Goal: Entertainment & Leisure: Consume media (video, audio)

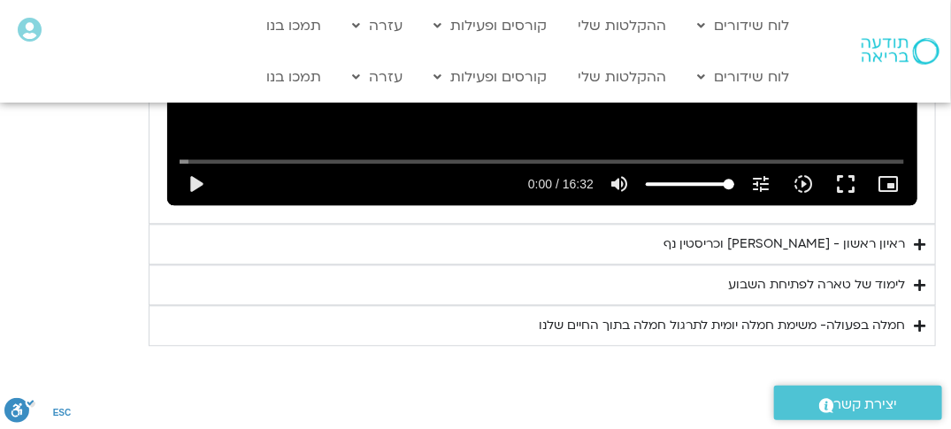
scroll to position [1263, 0]
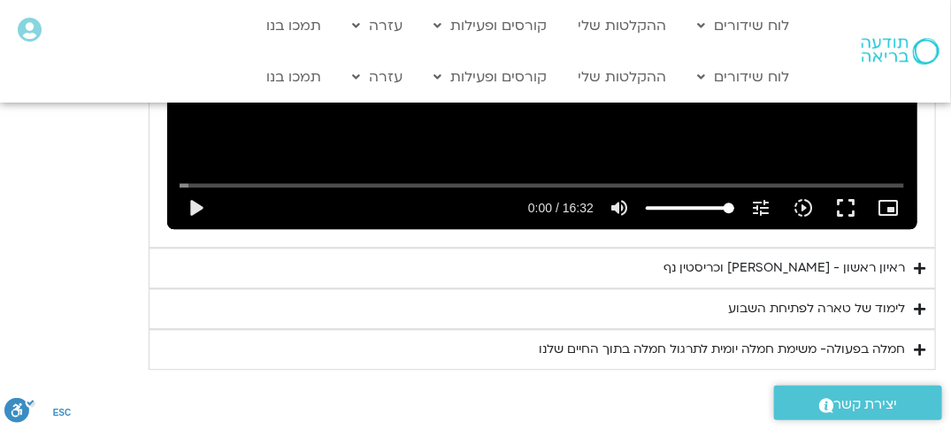
click at [919, 265] on icon "Accordion. Open links with Enter or Space, close with Escape, and navigate with…" at bounding box center [921, 268] width 12 height 13
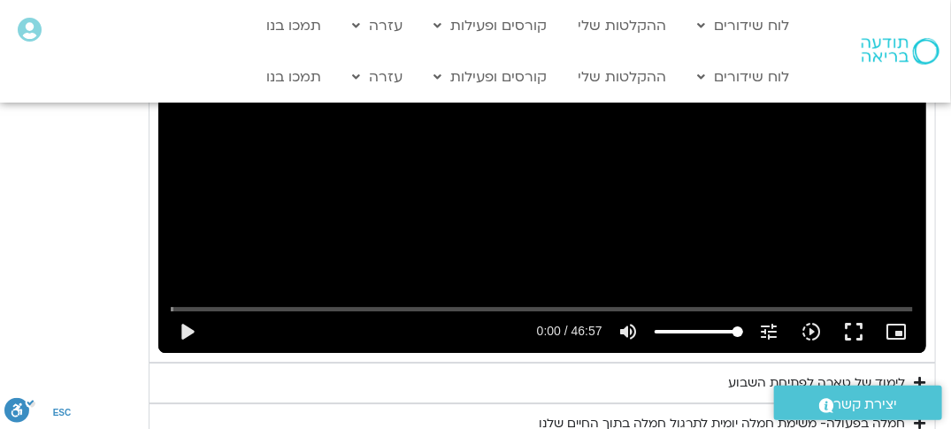
scroll to position [1617, 0]
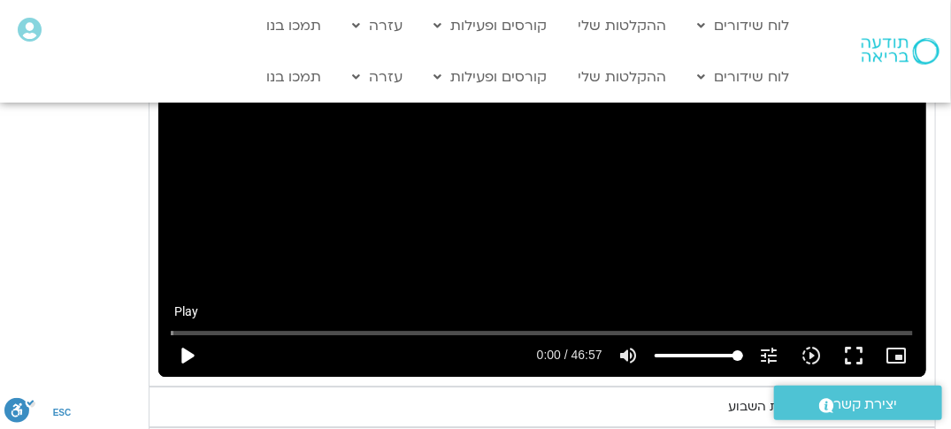
click at [188, 350] on button "play_arrow" at bounding box center [186, 356] width 42 height 42
click at [853, 354] on button "fullscreen" at bounding box center [855, 356] width 42 height 42
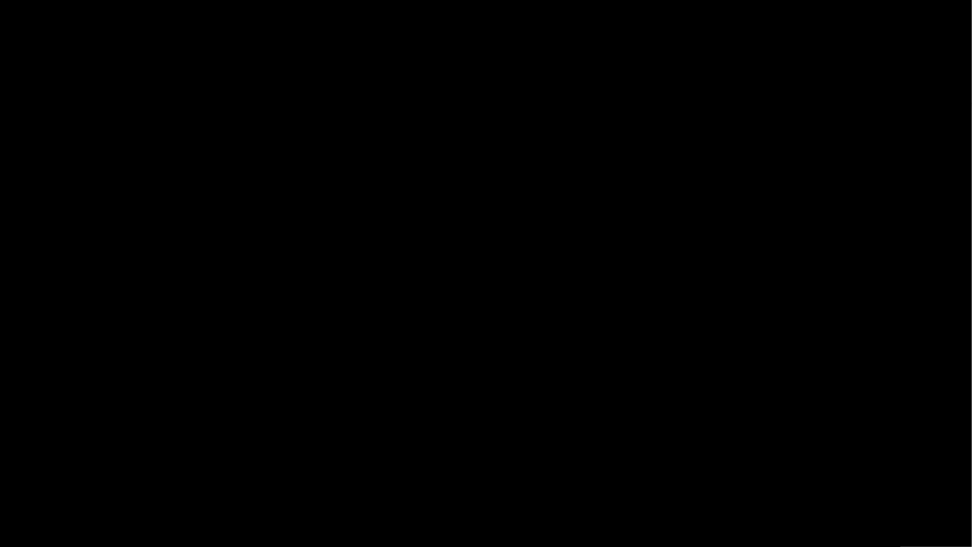
click at [854, 428] on icon "slow_motion_video" at bounding box center [855, 525] width 21 height 21
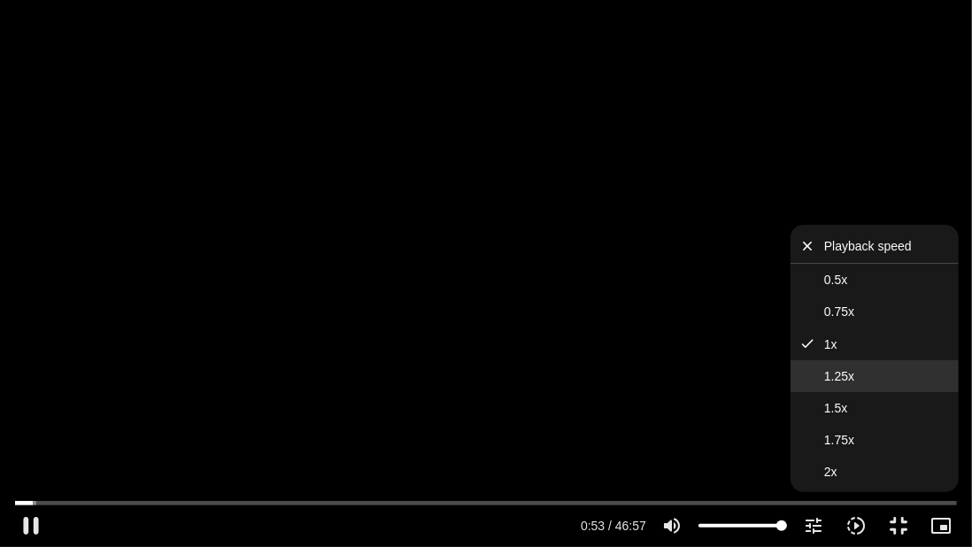
click at [855, 375] on button "1.25x" at bounding box center [874, 376] width 168 height 32
click at [761, 386] on div "Skip Ad 41:54 pause 0:58 / 46:57 volume_up Mute tune Resolution Auto 720p slow_…" at bounding box center [486, 273] width 972 height 547
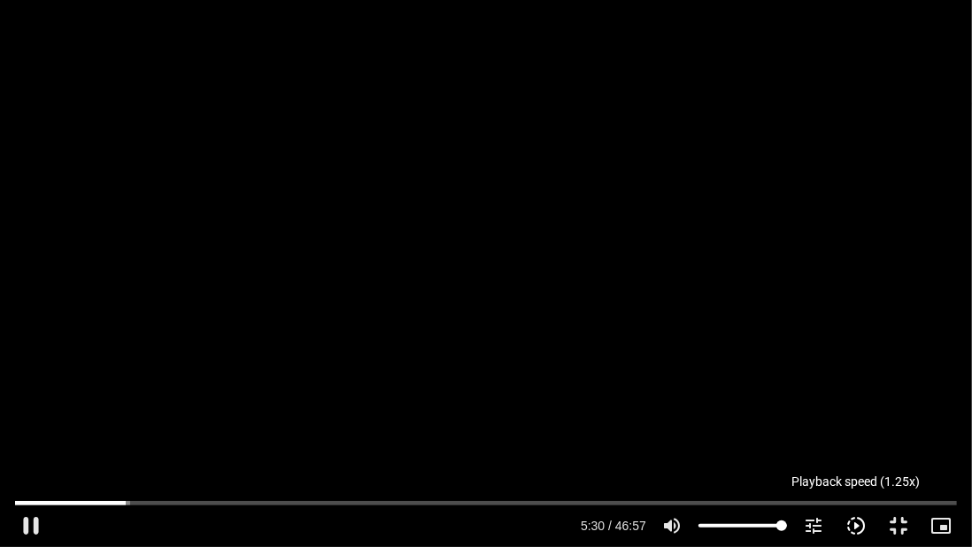
click at [860, 428] on icon "slow_motion_video" at bounding box center [855, 525] width 21 height 21
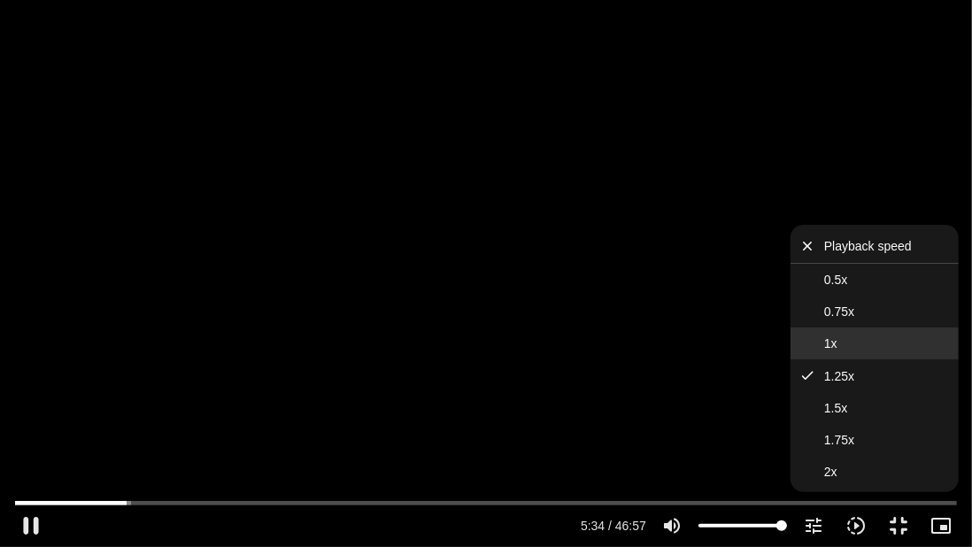
click at [838, 345] on button "1x" at bounding box center [874, 343] width 168 height 32
click at [827, 428] on div "Skip Ad 42:27 pause 5:41 / 46:57 volume_up Mute tune Resolution Auto 720p slow_…" at bounding box center [486, 518] width 952 height 58
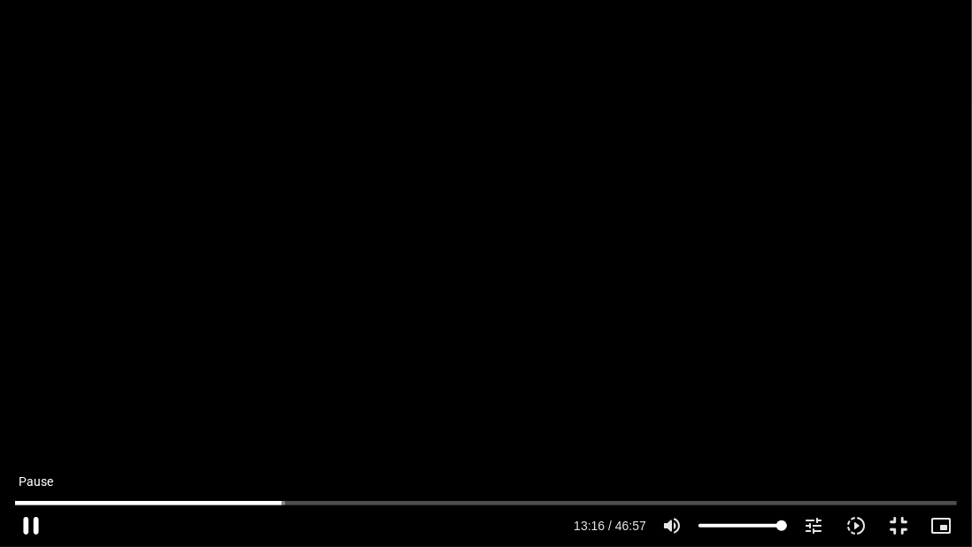
click at [39, 428] on button "pause" at bounding box center [31, 525] width 42 height 42
click at [28, 428] on button "play_arrow" at bounding box center [31, 525] width 42 height 42
click at [853, 428] on icon "slow_motion_video" at bounding box center [855, 525] width 21 height 21
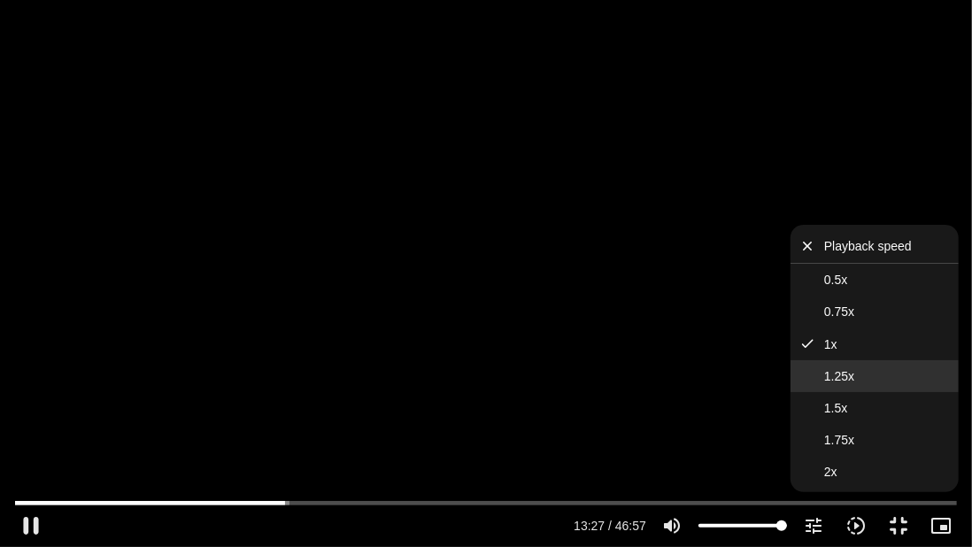
click at [851, 376] on span "1.25x" at bounding box center [839, 376] width 30 height 14
click at [935, 178] on div "Skip Ad 37:19 pause 13:33 / 46:57 volume_up Mute tune Resolution Auto 720p slow…" at bounding box center [486, 273] width 972 height 547
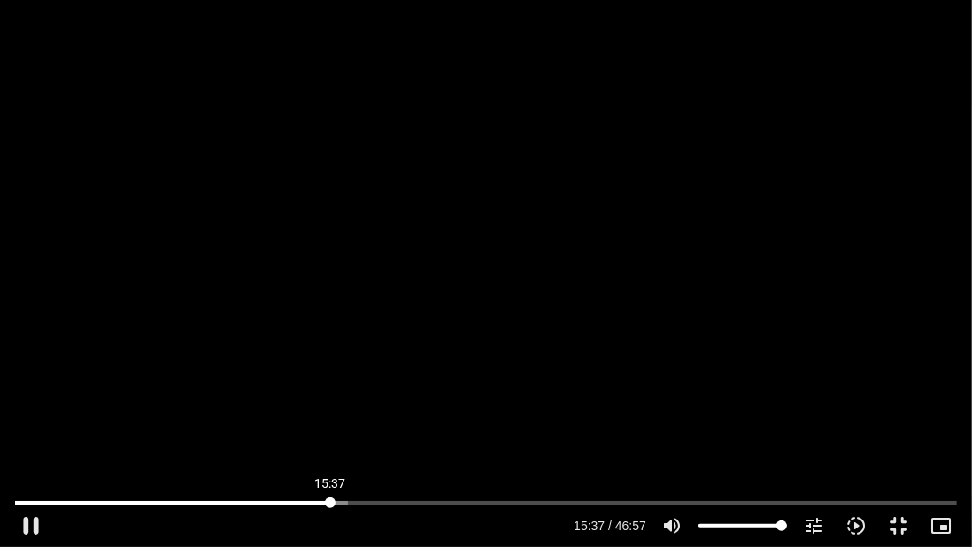
click at [330, 428] on input "Seek" at bounding box center [486, 502] width 942 height 11
click at [39, 428] on button "pause" at bounding box center [31, 525] width 42 height 42
click at [30, 428] on button "play_arrow" at bounding box center [31, 525] width 42 height 42
click at [857, 428] on icon "slow_motion_video" at bounding box center [855, 525] width 21 height 21
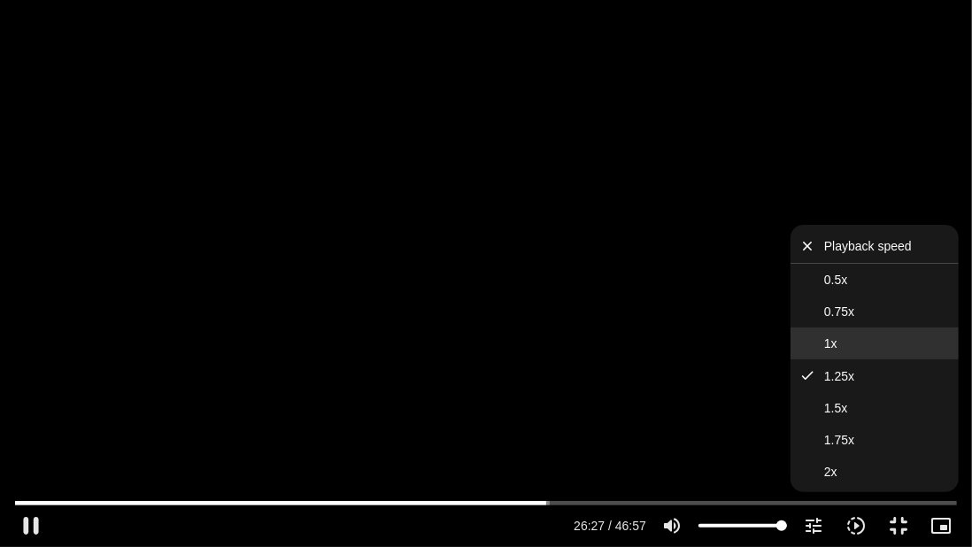
click at [834, 335] on button "1x" at bounding box center [874, 343] width 168 height 32
click at [889, 170] on div "Skip Ad 0:21 pause 26:30 / 46:57 volume_up Mute tune Resolution Auto 720p slow_…" at bounding box center [486, 273] width 972 height 547
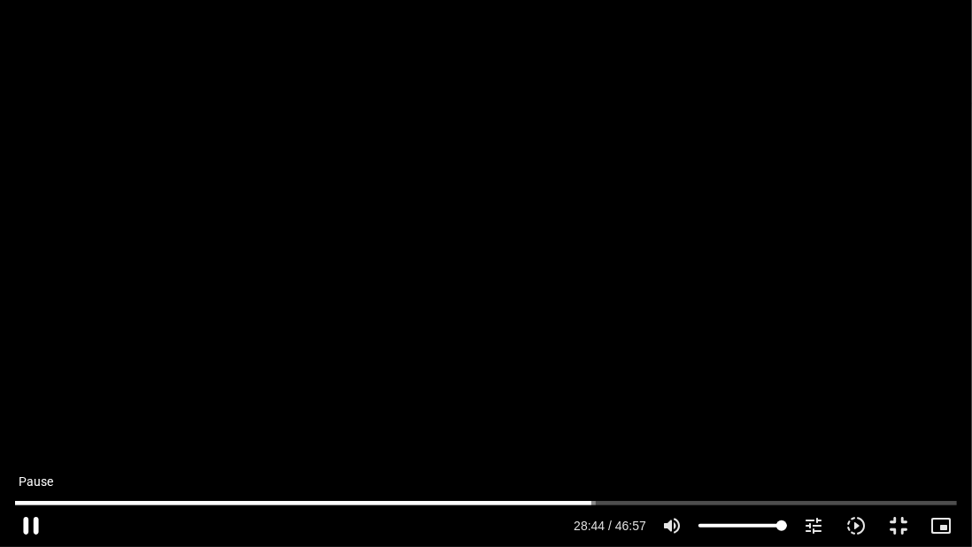
click at [30, 428] on button "pause" at bounding box center [31, 525] width 42 height 42
click at [33, 428] on button "play_arrow" at bounding box center [31, 525] width 42 height 42
click at [582, 428] on input "Seek" at bounding box center [486, 502] width 942 height 11
click at [27, 428] on button "pause" at bounding box center [31, 525] width 42 height 42
click at [32, 428] on button "play_arrow" at bounding box center [31, 525] width 42 height 42
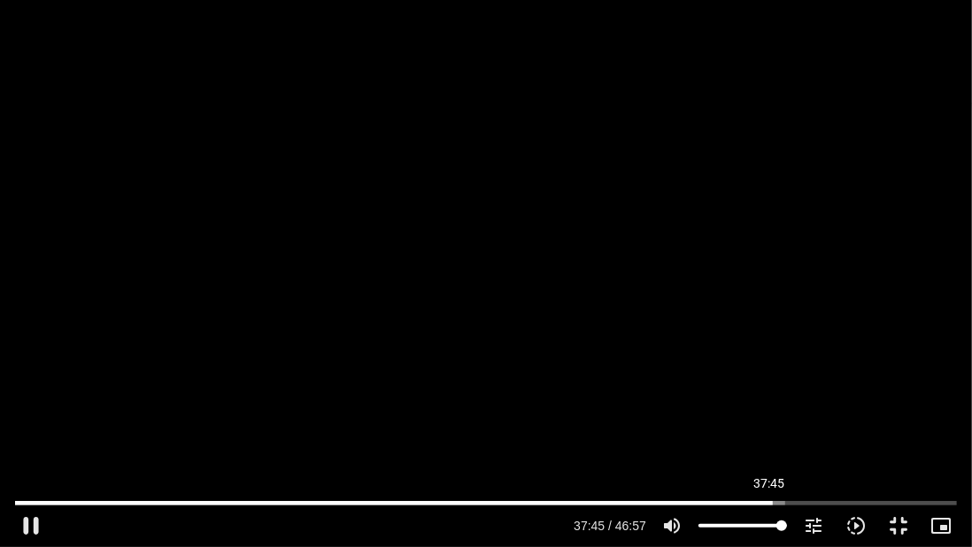
drag, startPoint x: 769, startPoint y: 505, endPoint x: 759, endPoint y: 519, distance: 17.2
click at [769, 428] on input "Seek" at bounding box center [486, 502] width 942 height 11
click at [759, 428] on input "Seek" at bounding box center [486, 502] width 942 height 11
click at [32, 428] on button "pause" at bounding box center [31, 525] width 42 height 42
drag, startPoint x: 297, startPoint y: 545, endPoint x: 970, endPoint y: 542, distance: 672.6
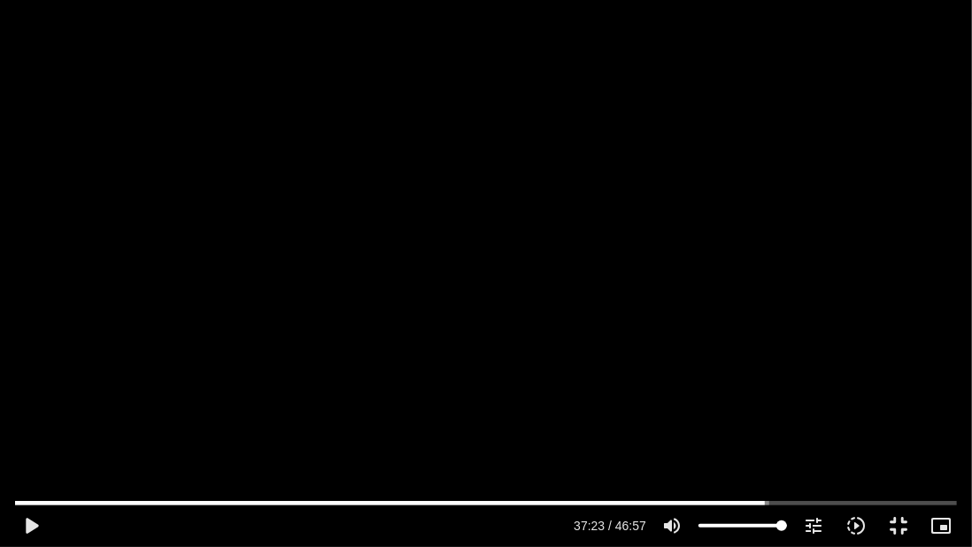
click at [439, 428] on div "Accordion. Open links with Enter or Space, close with Escape, and navigate with…" at bounding box center [310, 525] width 517 height 42
drag, startPoint x: 0, startPoint y: 46, endPoint x: 30, endPoint y: 519, distance: 474.4
click at [30, 428] on button "play_arrow" at bounding box center [31, 525] width 42 height 42
click at [27, 428] on button "pause" at bounding box center [31, 525] width 42 height 42
click at [20, 428] on button "play_arrow" at bounding box center [31, 525] width 42 height 42
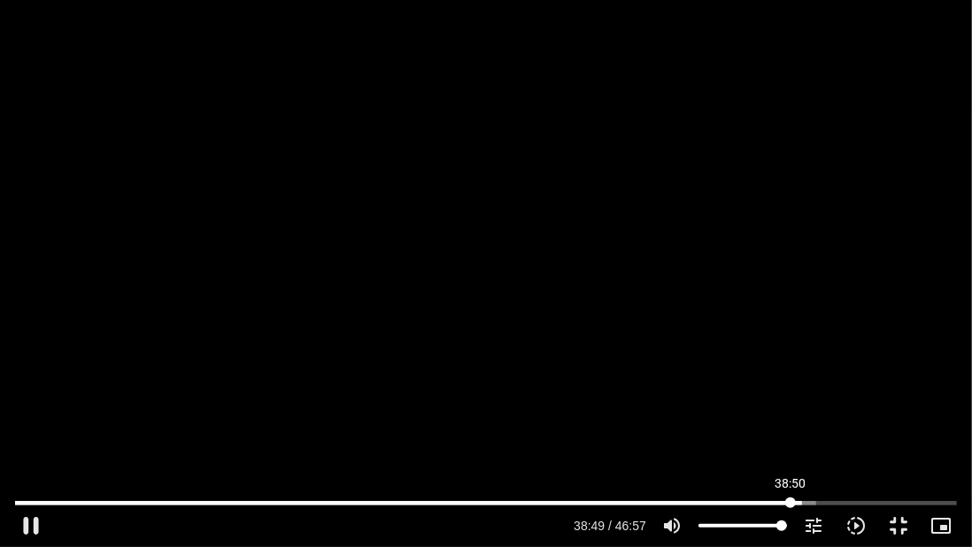
click at [790, 428] on input "Seek" at bounding box center [486, 502] width 942 height 11
click at [27, 428] on button "pause" at bounding box center [31, 525] width 42 height 42
click at [85, 353] on div "Skip Ad 33:10 play_arrow 39:23 / 46:57 volume_up Mute tune Resolution Auto 720p…" at bounding box center [486, 273] width 972 height 546
click at [896, 428] on button "fullscreen_exit" at bounding box center [898, 525] width 42 height 42
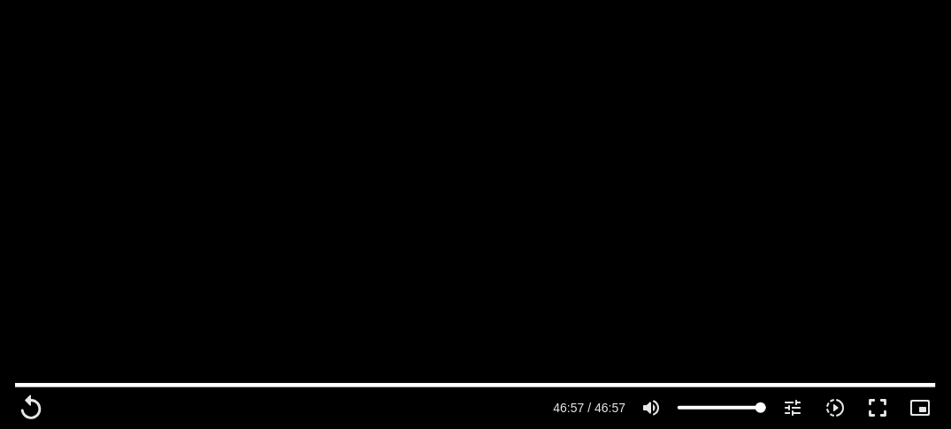
scroll to position [1086, 0]
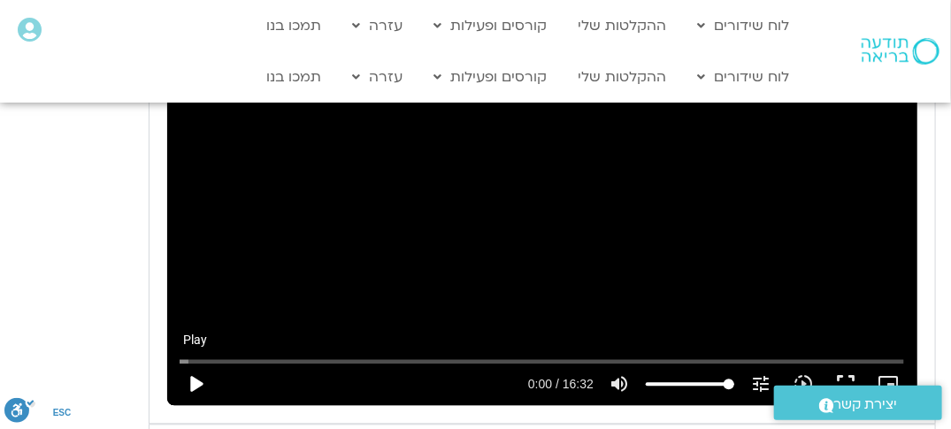
click at [193, 381] on button "play_arrow" at bounding box center [195, 385] width 42 height 42
type input "2817.733333"
type input "0.1566"
type input "2817.733333"
type input "0.28991"
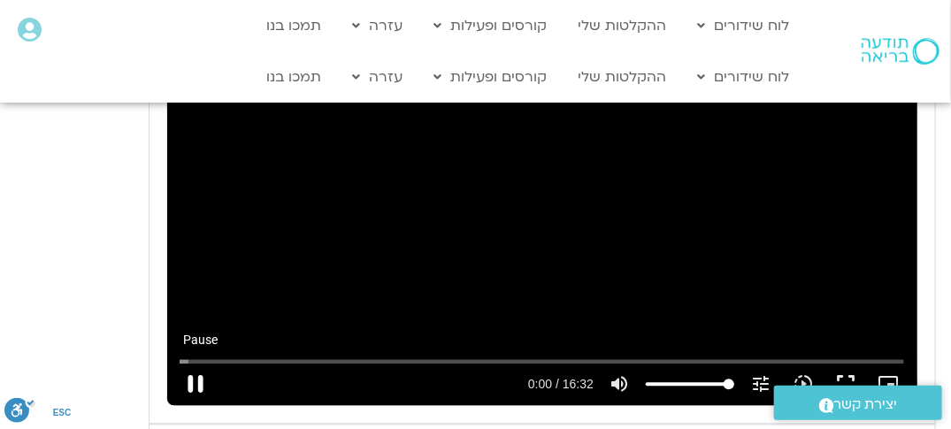
type input "2817.733333"
type input "0.446894"
type input "2817.733333"
type input "0.57433"
type input "2817.733333"
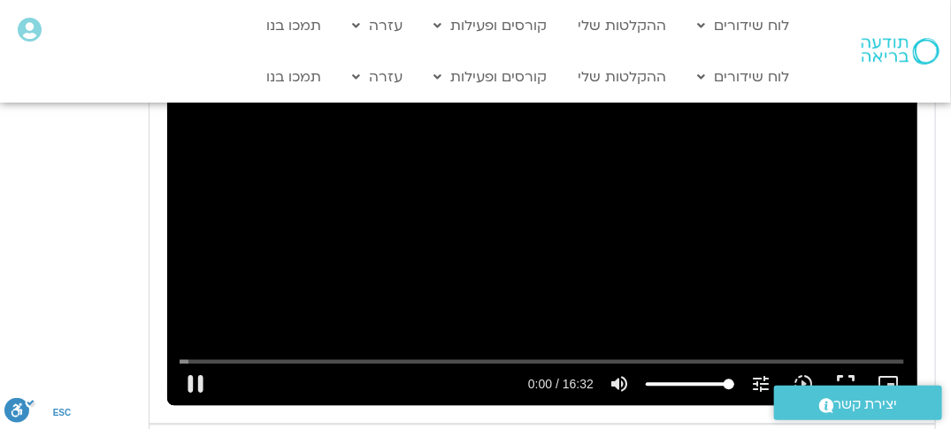
type input "0.691173"
type input "2817.733333"
type input "0.739785"
type input "2817.733333"
type input "0.872541"
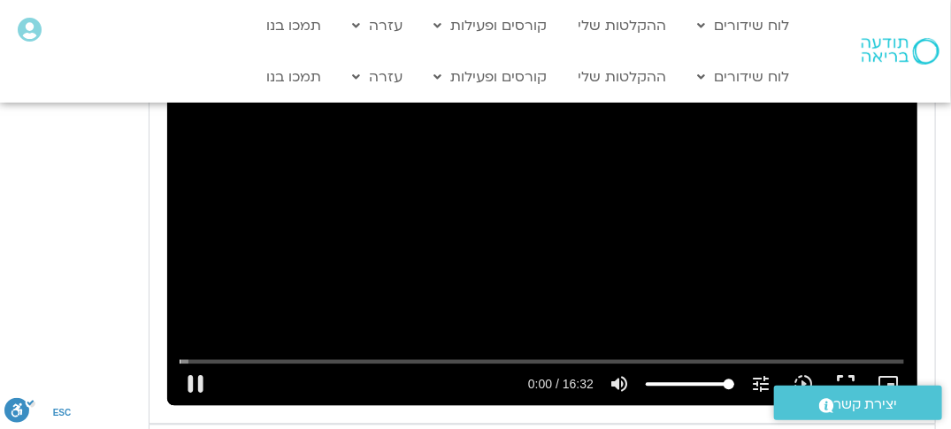
type input "2817.733333"
type input "1.006452"
type input "2817.733333"
type input "1.140542"
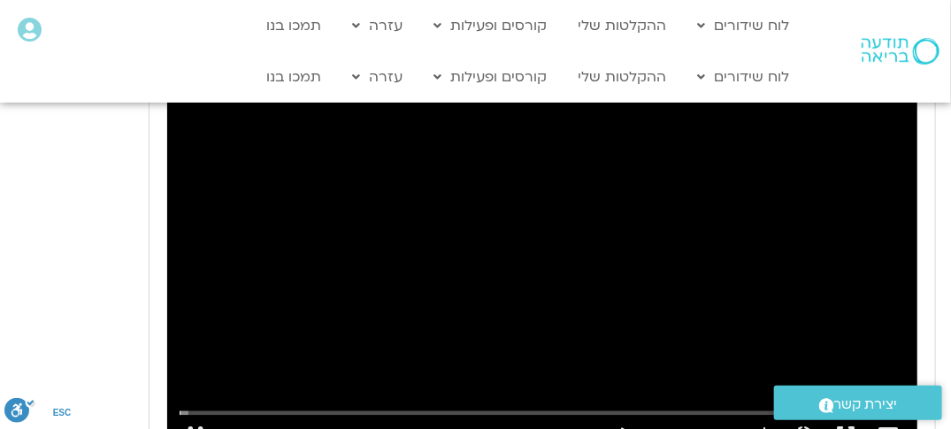
type input "2817.733333"
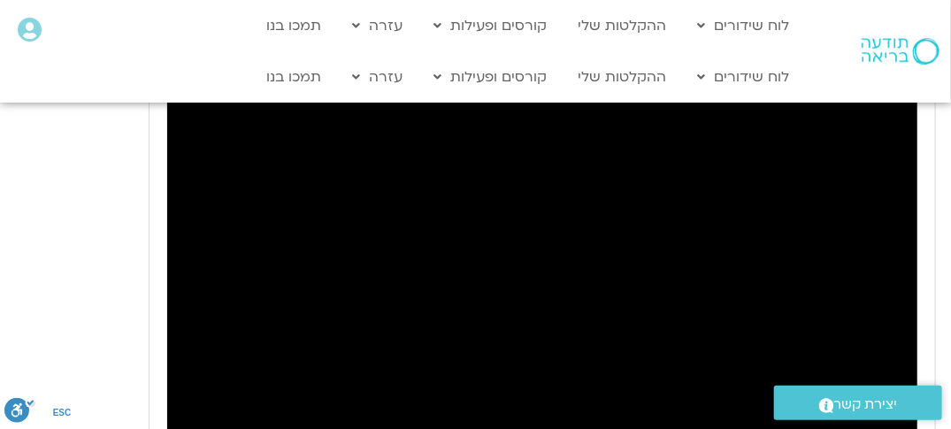
type input "1.274356"
type input "2817.733333"
type input "1.399406"
type input "2817.733333"
type input "1.526803"
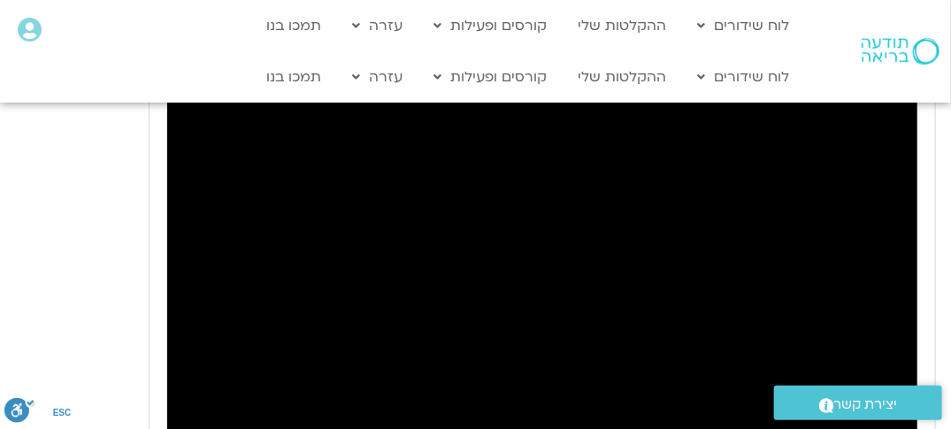
type input "2817.733333"
type input "1.656133"
type input "2817.733333"
type input "1.792869"
type input "2817.733333"
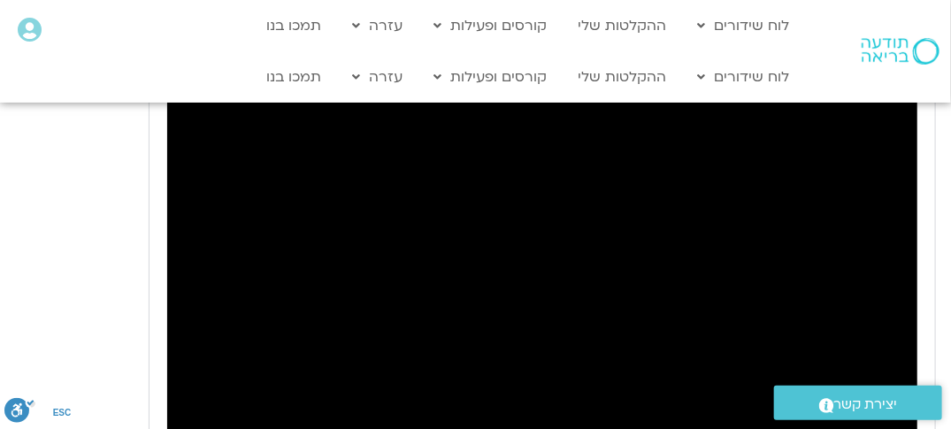
type input "1.921793"
type input "2817.733333"
type input "2.058556"
type input "2817.733333"
type input "2.184342"
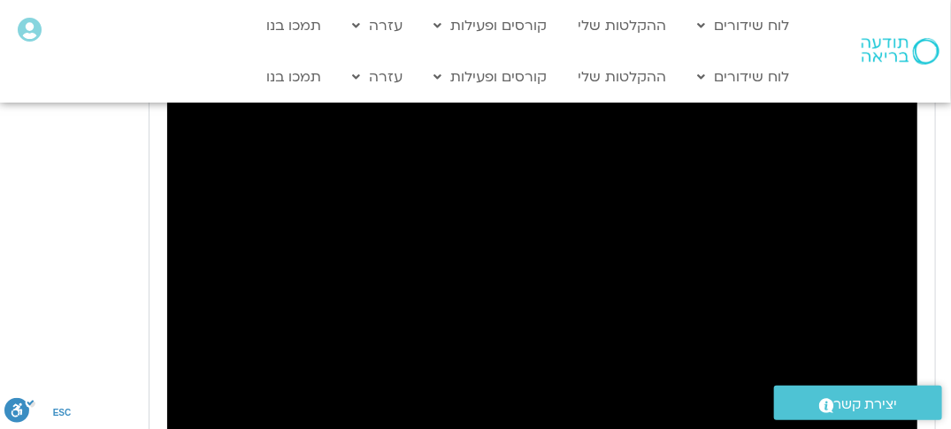
type input "2817.733333"
type input "2.316499"
type input "2817.733333"
type input "2.538611"
type input "2817.733333"
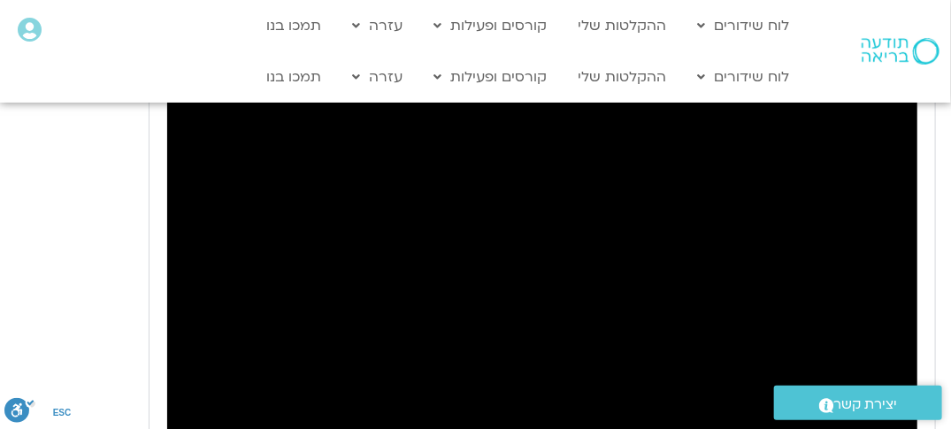
type input "2.672818"
type input "2817.733333"
type input "2.722785"
type input "2817.733333"
type input "6.414924"
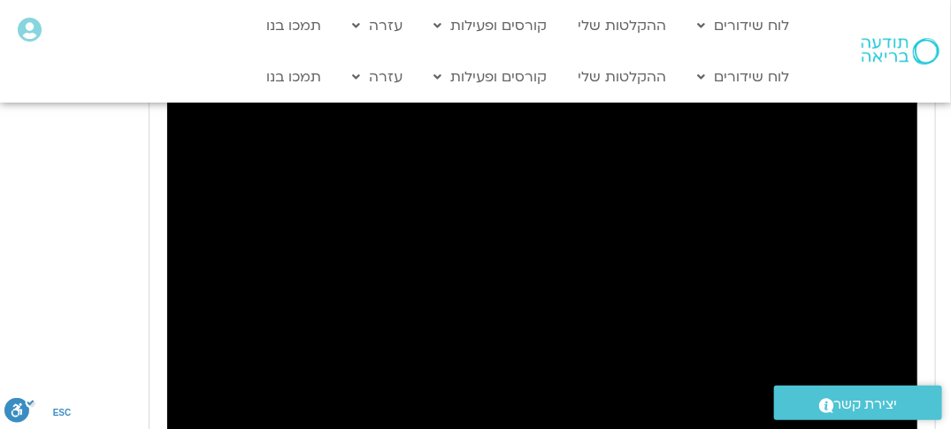
type input "2817.733333"
type input "6.471319"
type input "2817.733333"
type input "6.555795"
type input "2817.733333"
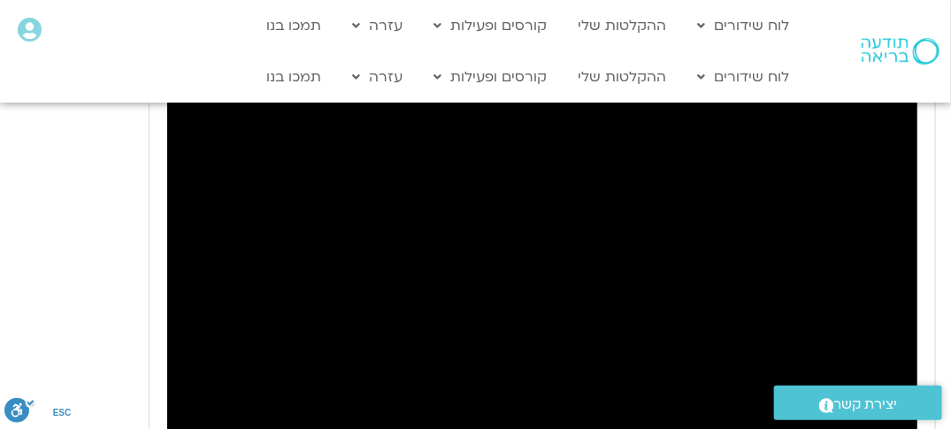
type input "6.691278"
type input "2817.733333"
type input "6.827983"
type input "2817.733333"
type input "6.973219"
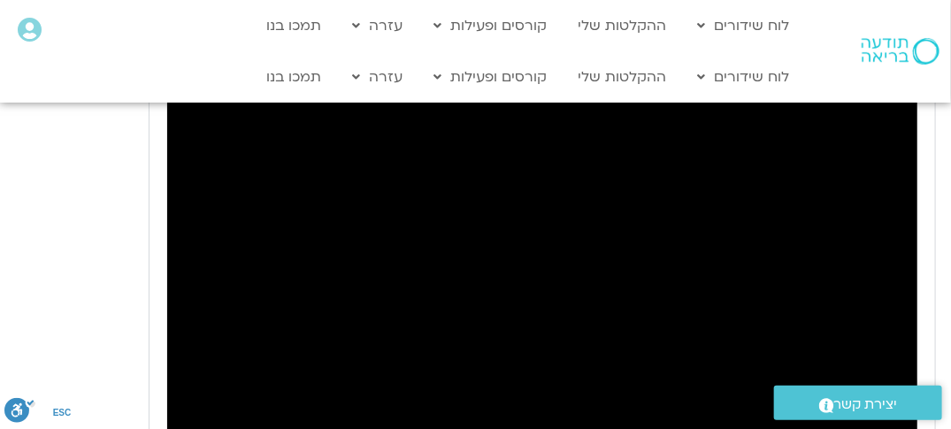
type input "2817.733333"
type input "7.107617"
type input "2817.733333"
type input "7.249557"
type input "2817.733333"
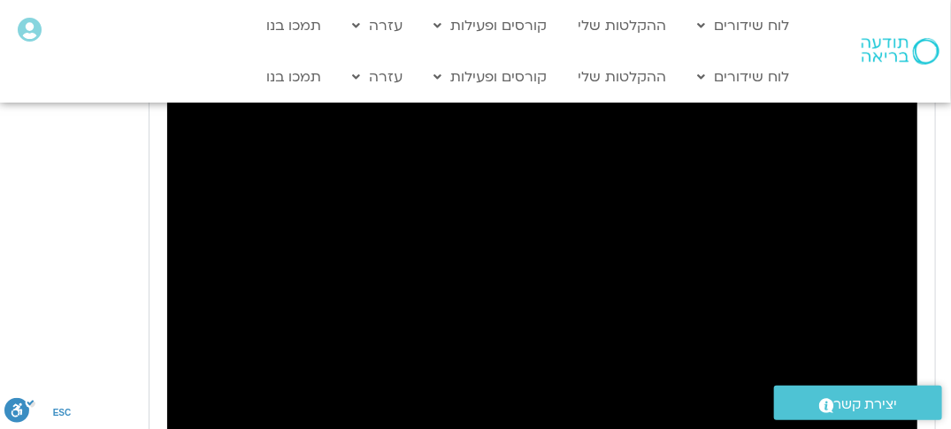
type input "7.379504"
type input "2817.733333"
type input "7.511441"
type input "2817.733333"
type input "7.644626"
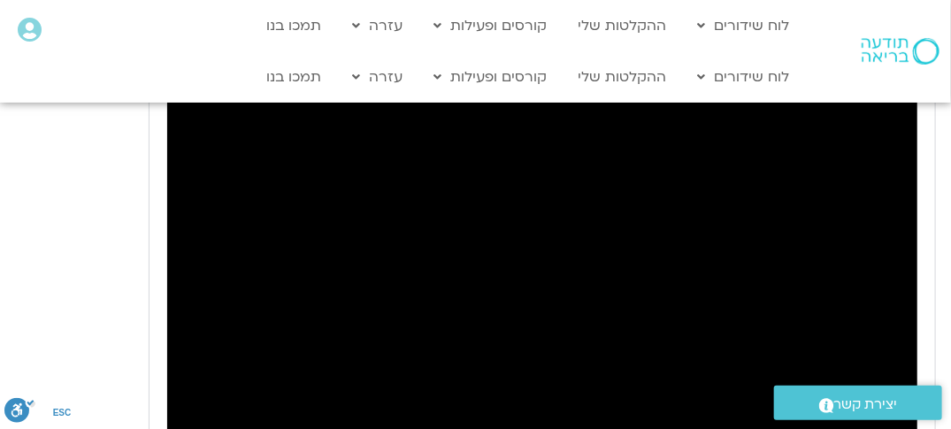
type input "2817.733333"
type input "7.77577"
type input "2817.733333"
type input "7.912669"
type input "2817.733333"
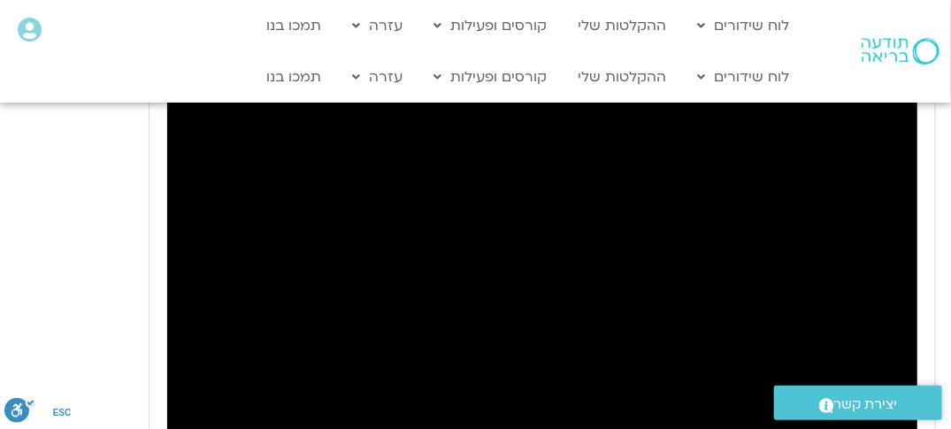
type input "8.040607"
type input "2817.733333"
type input "8.17228"
type input "2817.733333"
type input "8.309081"
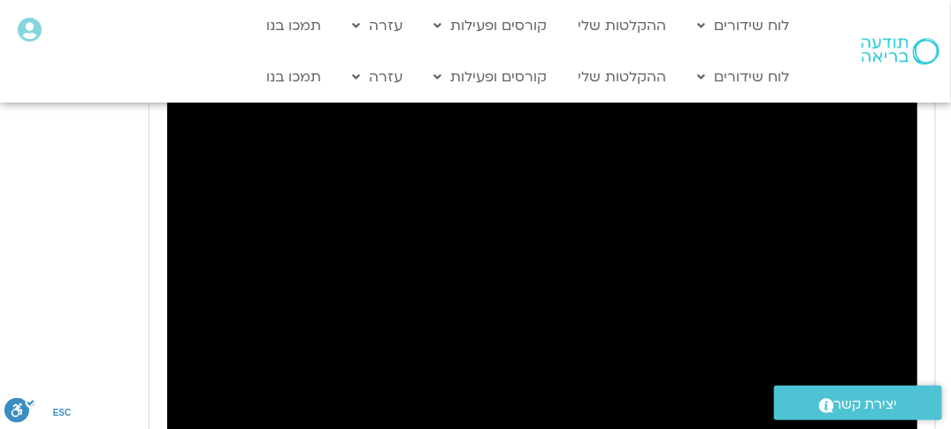
type input "2817.733333"
type input "8.447933"
type input "2817.733333"
type input "8.57607"
type input "2817.733333"
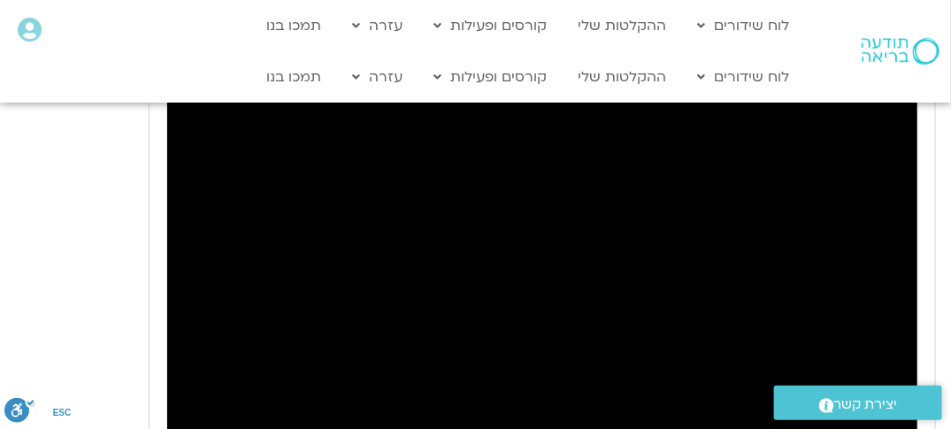
type input "8.711244"
type input "2817.733333"
type input "8.841532"
type input "2817.733333"
type input "8.975971"
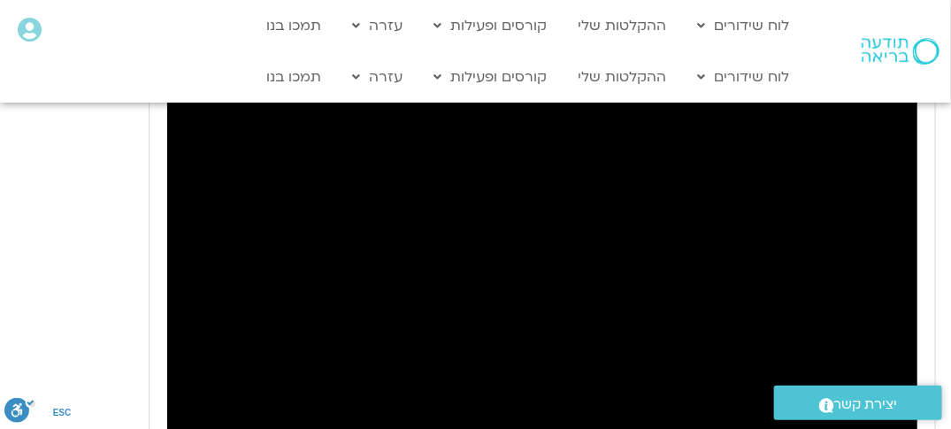
type input "2817.733333"
type input "9.107963"
type input "2817.733333"
type input "9.242086"
type input "2817.733333"
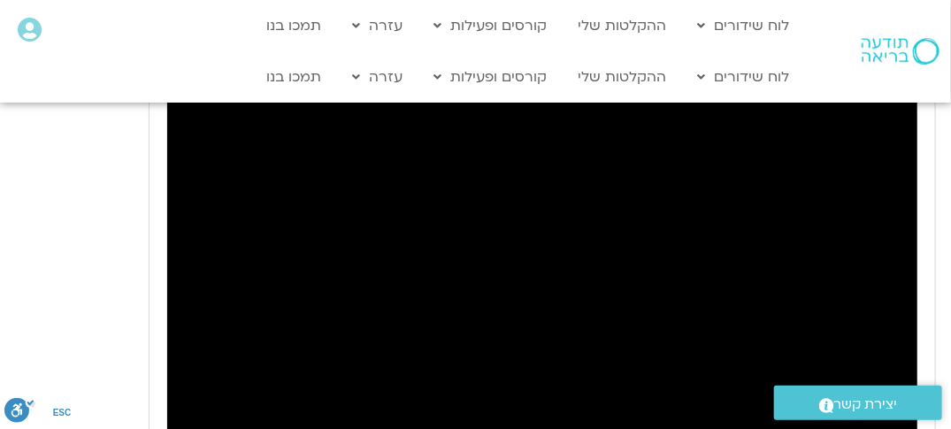
type input "9.470458"
type input "2817.733333"
type input "9.553288"
type input "2817.733333"
type input "9.636599"
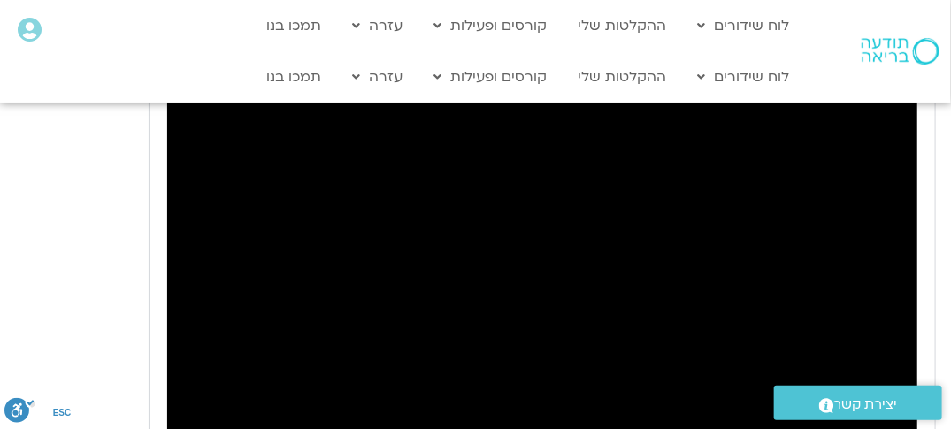
type input "2817.733333"
type input "9.763462"
type input "2817.733333"
type input "9.897046"
type input "2817.733333"
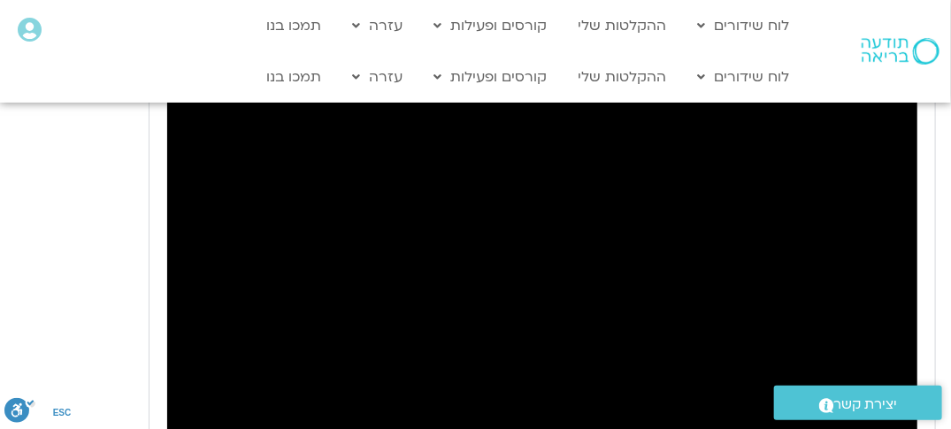
type input "10.027741"
type input "2817.733333"
type input "10.155508"
type input "2817.733333"
type input "10.281775"
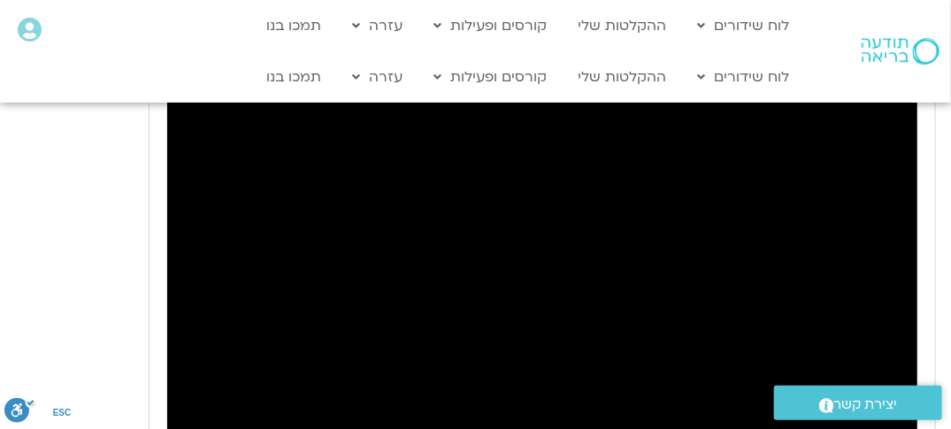
type input "2817.733333"
type input "10.416298"
type input "2817.733333"
type input "10.553403"
type input "2817.733333"
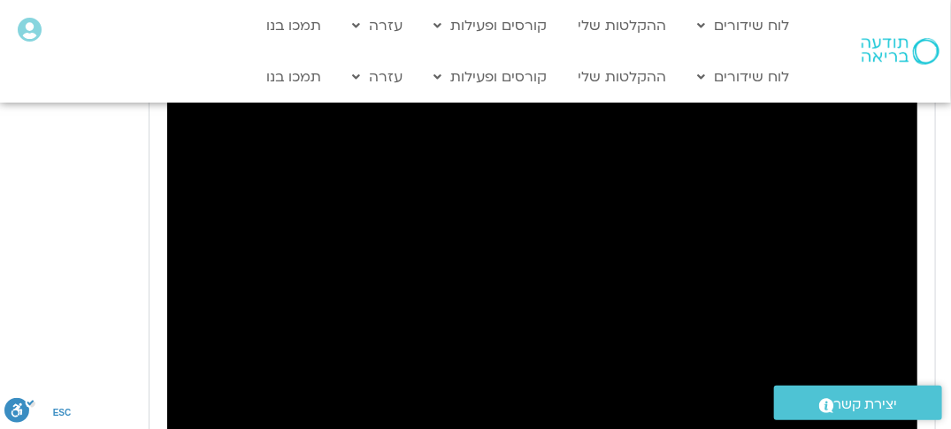
type input "10.683629"
type input "2817.733333"
type input "10.811635"
type input "2817.733333"
type input "10.94281"
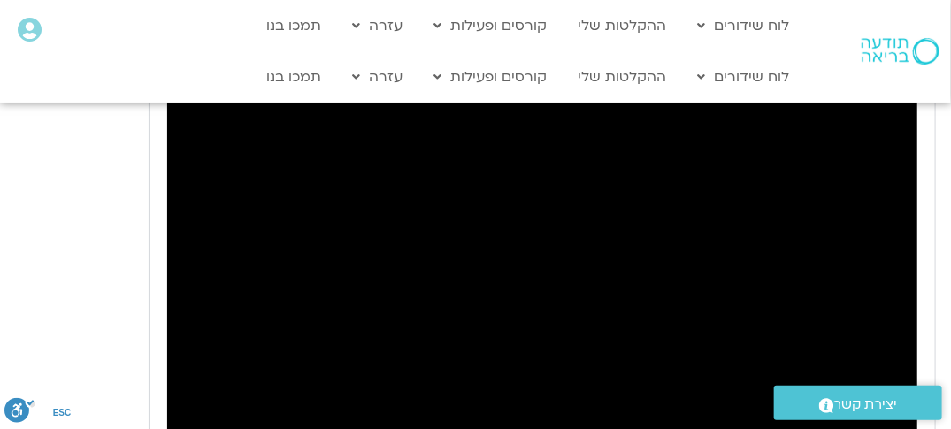
type input "2817.733333"
type input "11.07679"
type input "2817.733333"
type input "11.207739"
type input "2817.733333"
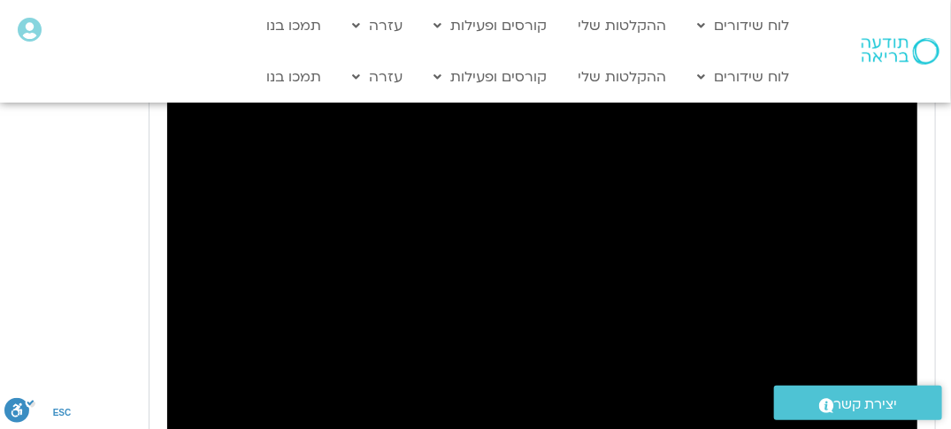
type input "11.338662"
type input "2817.733333"
type input "11.475076"
type input "2817.733333"
type input "11.60836"
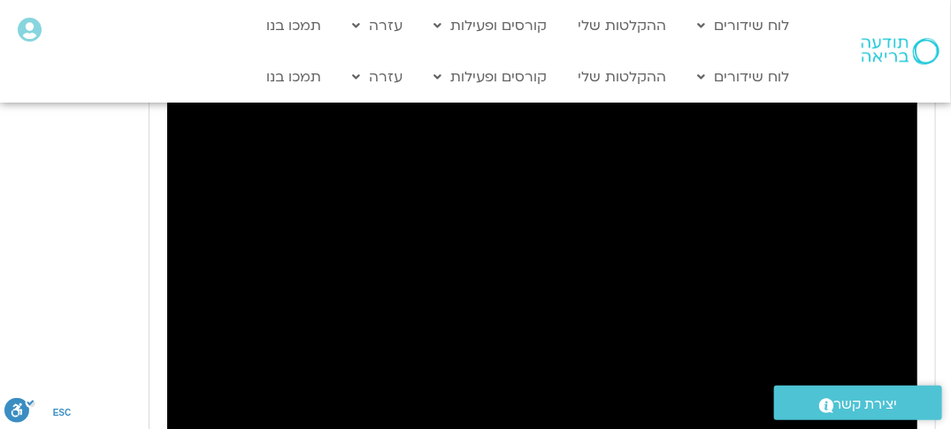
type input "2817.733333"
type input "11.741167"
type input "2817.733333"
type input "11.881774"
type input "2817.733333"
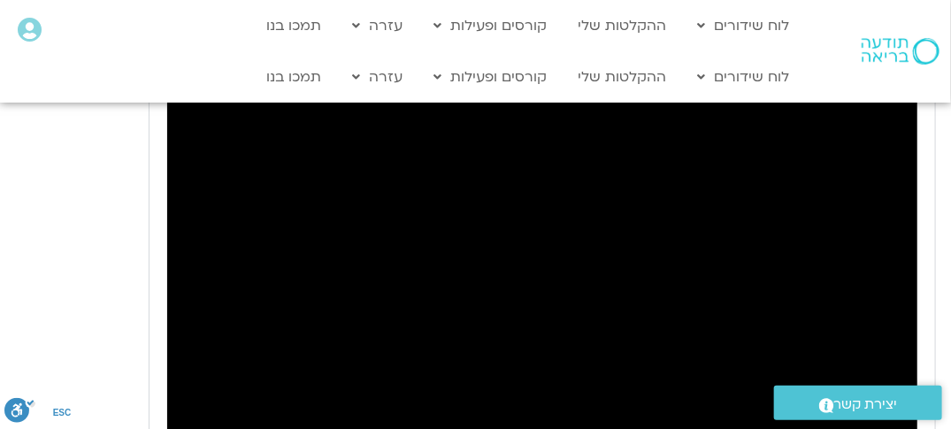
type input "12.016421"
type input "2817.733333"
type input "12.149299"
type input "2817.733333"
type input "12.280094"
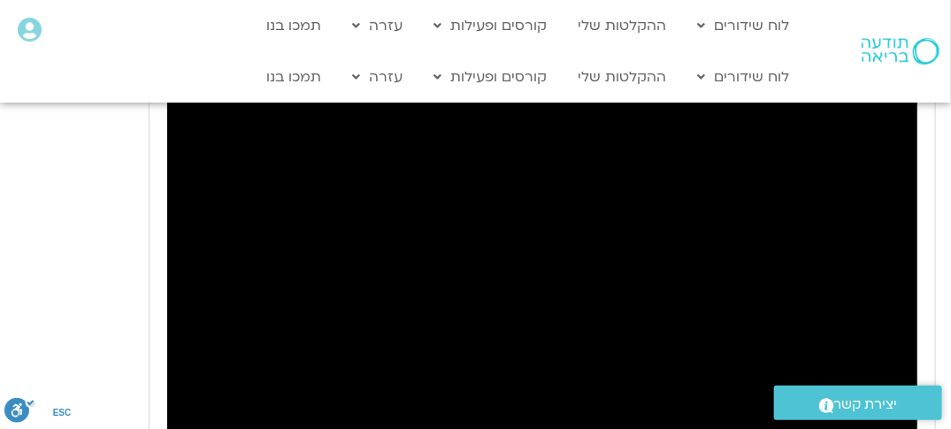
type input "2817.733333"
type input "12.41229"
type input "2817.733333"
type input "12.541821"
type input "2817.733333"
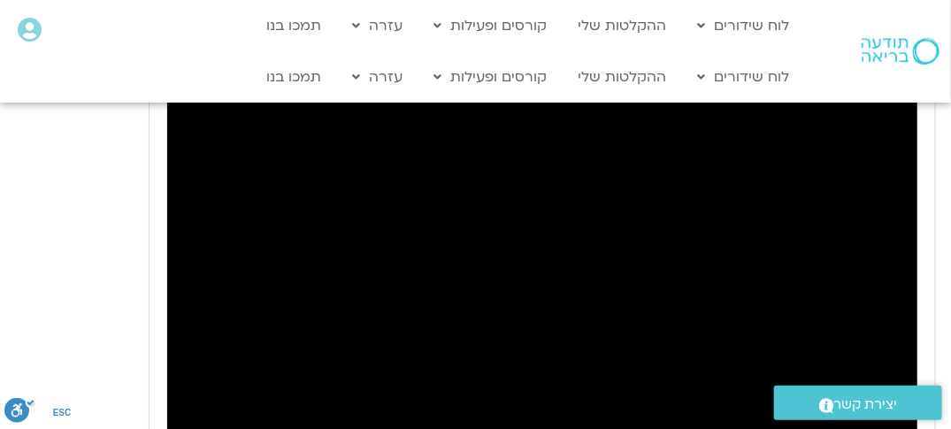
type input "16.83477"
type input "2817.733333"
type input "16.919391"
type input "2817.733333"
type input "17.11864"
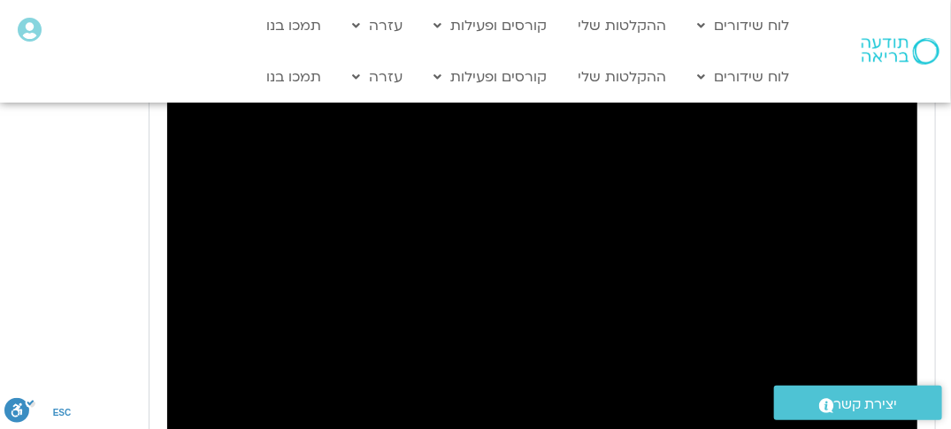
type input "2817.733333"
type input "17.187187"
type input "2817.733333"
type input "17.3188"
type input "2817.733333"
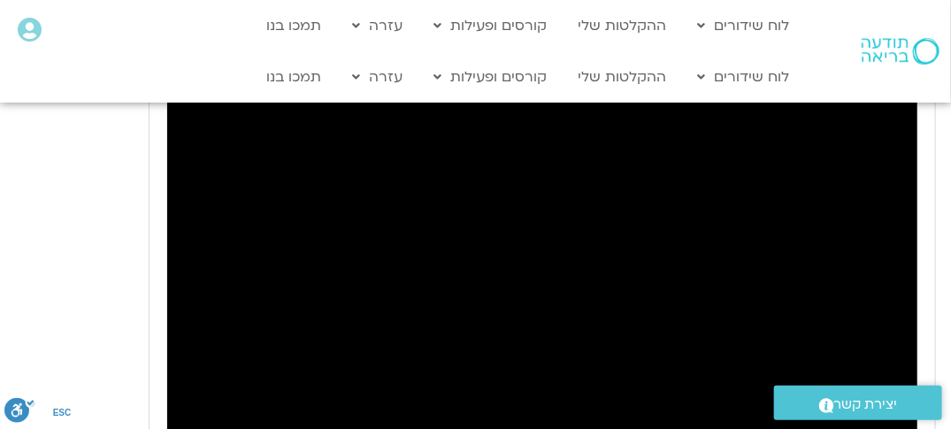
type input "17.45502"
type input "2817.733333"
type input "17.579132"
type input "2817.733333"
type input "17.712546"
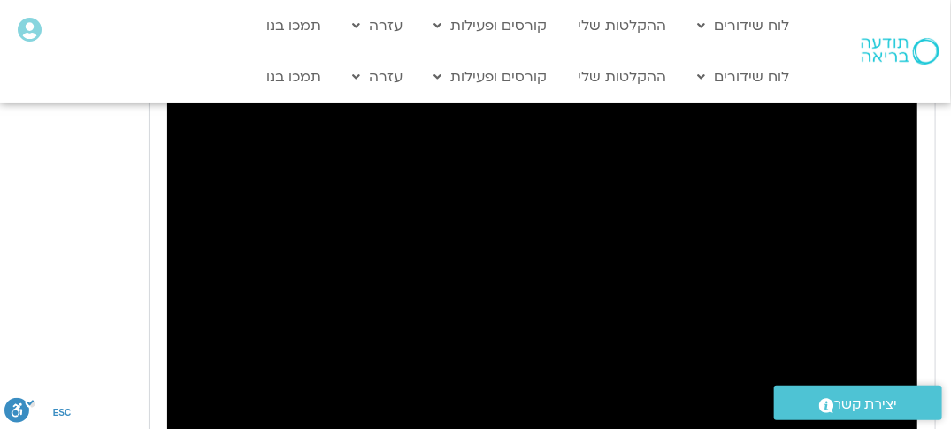
type input "2817.733333"
type input "17.842988"
type input "2817.733333"
type input "17.974669"
type input "2817.733333"
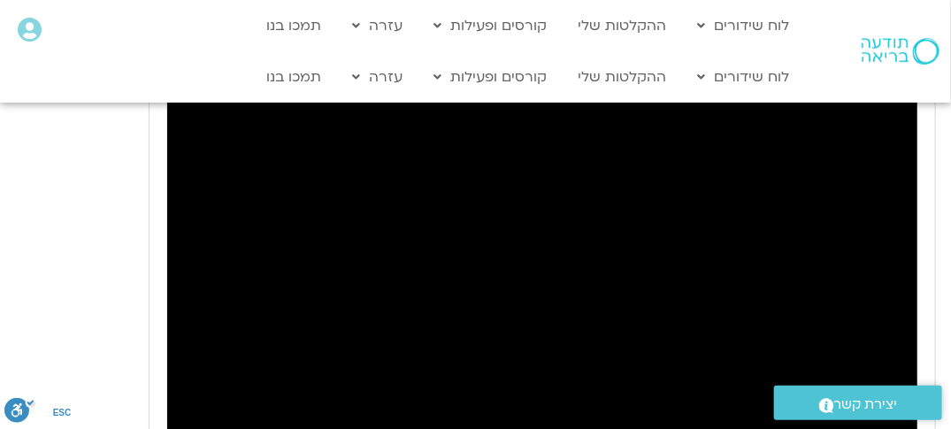
type input "18.112484"
type input "2817.733333"
type input "18.241238"
type input "2817.733333"
type input "18.374861"
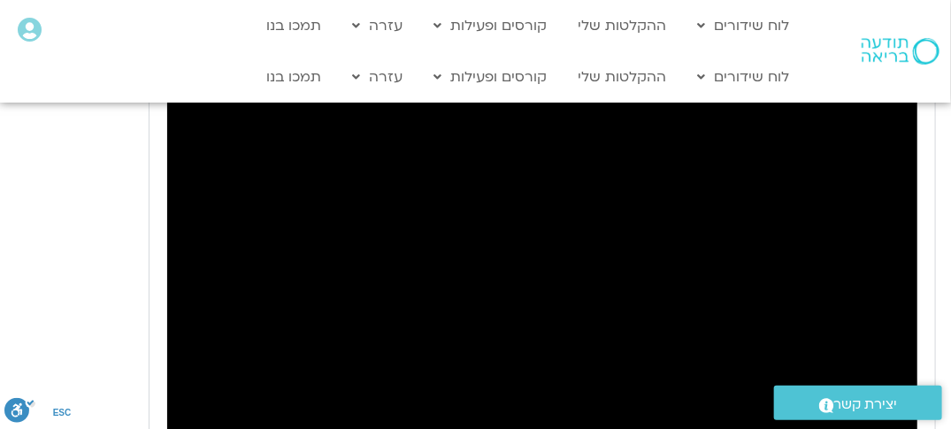
type input "2817.733333"
type input "18.507772"
type input "2817.733333"
type input "18.684852"
type input "2817.733333"
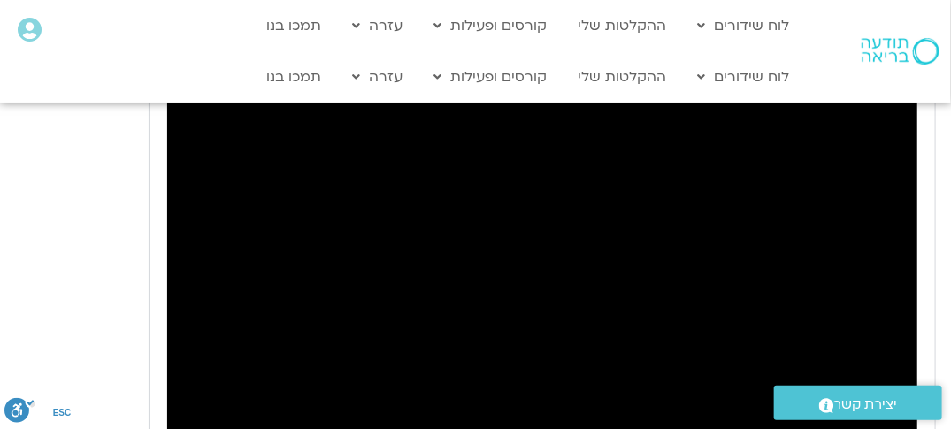
type input "18.76744"
type input "2817.733333"
type input "18.951862"
type input "2817.733333"
type input "19.083964"
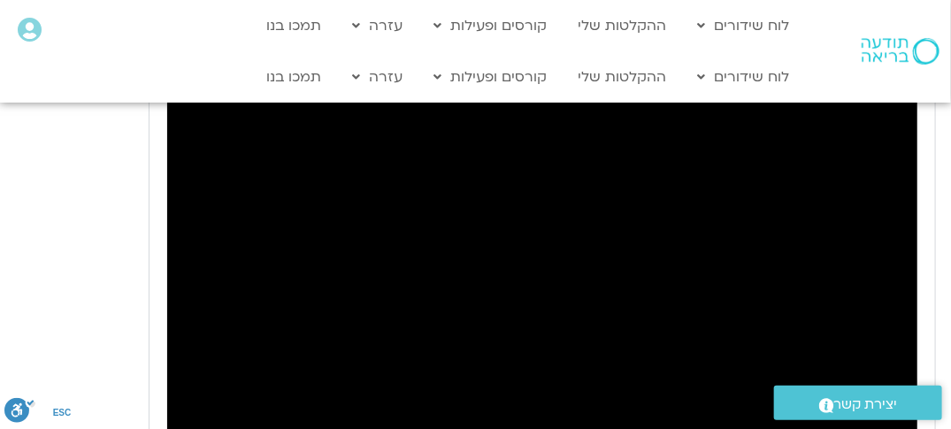
type input "2817.733333"
type input "19.217972"
type input "2817.733333"
type input "19.350171"
type input "2817.733333"
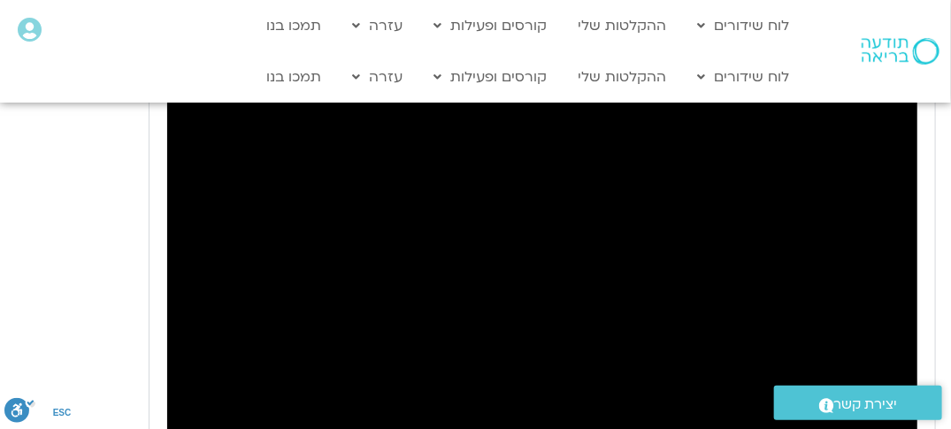
type input "19.433983"
type input "2817.733333"
type input "19.568584"
type input "2817.733333"
type input "19.689768"
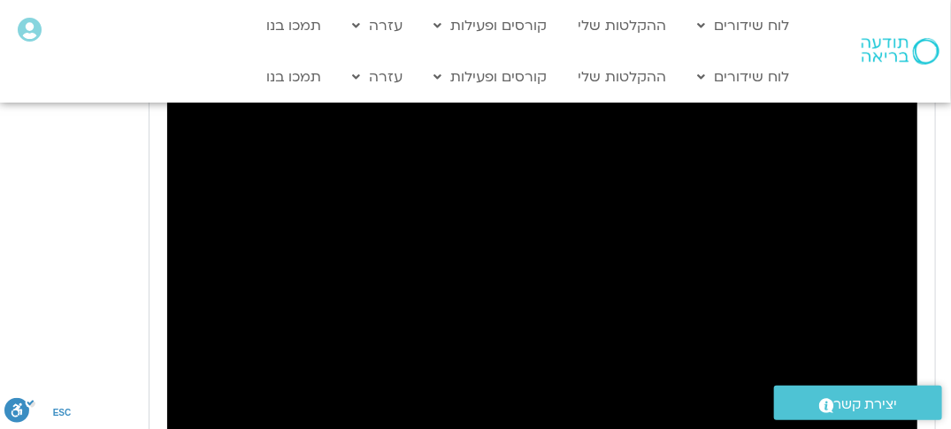
type input "2817.733333"
type input "19.819319"
type input "2817.733333"
type input "19.950707"
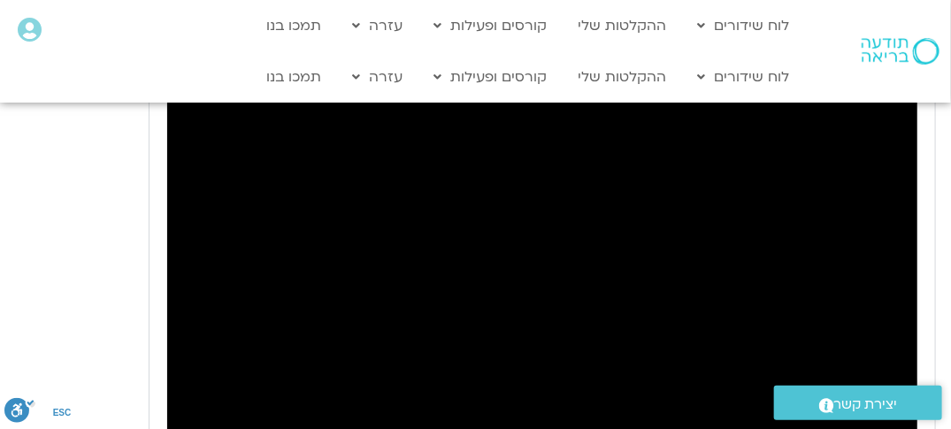
type input "2817.733333"
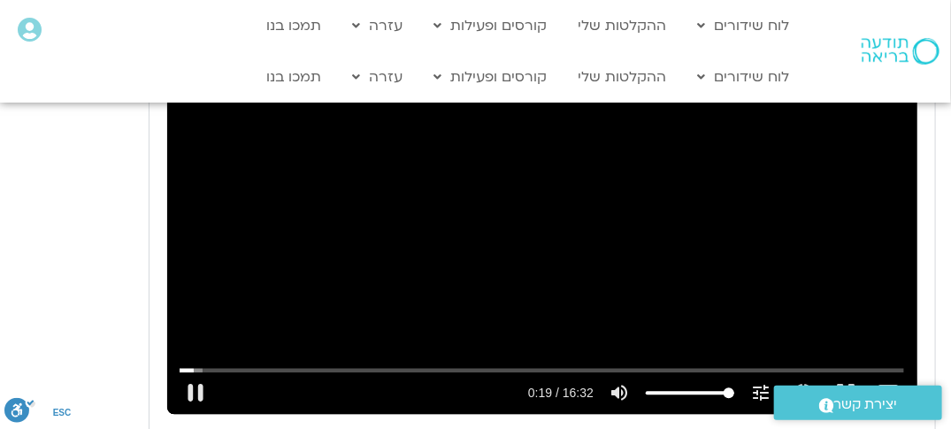
type input "20.079513"
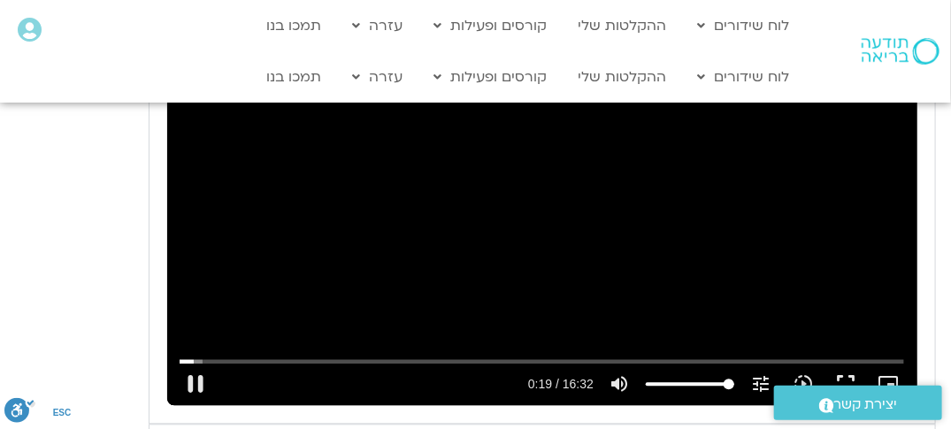
type input "2817.733333"
type input "20.207134"
type input "2817.733333"
type input "20.433704"
type input "2817.733333"
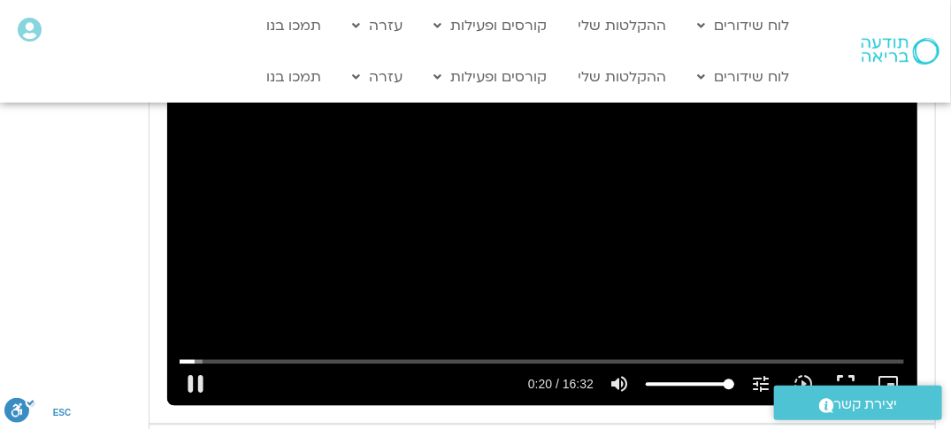
type input "20.585428"
type input "2817.733333"
type input "20.698361"
type input "2817.733333"
type input "20.741451"
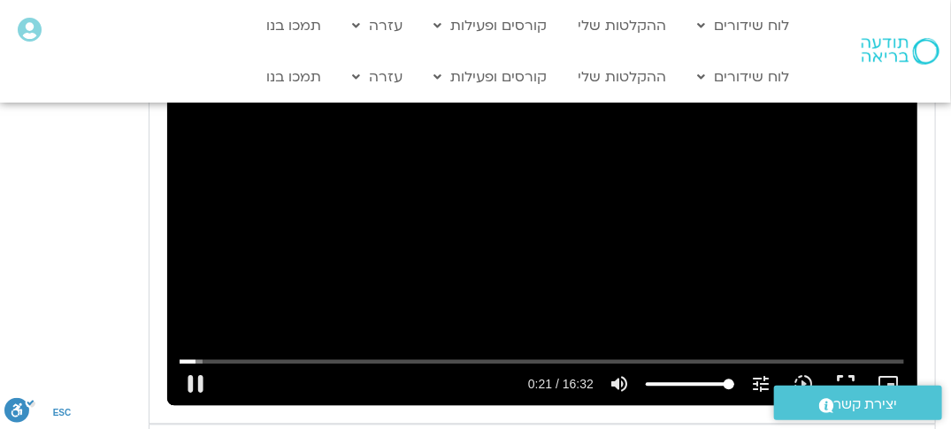
scroll to position [1174, 0]
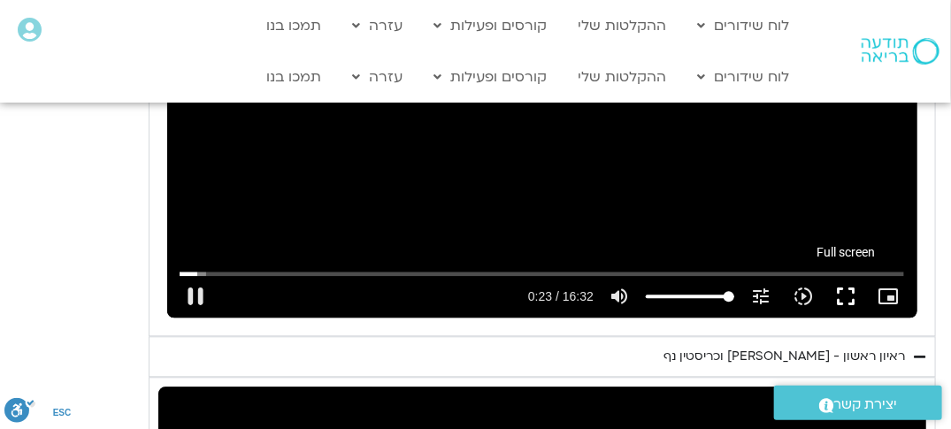
click at [843, 294] on button "fullscreen" at bounding box center [846, 296] width 42 height 42
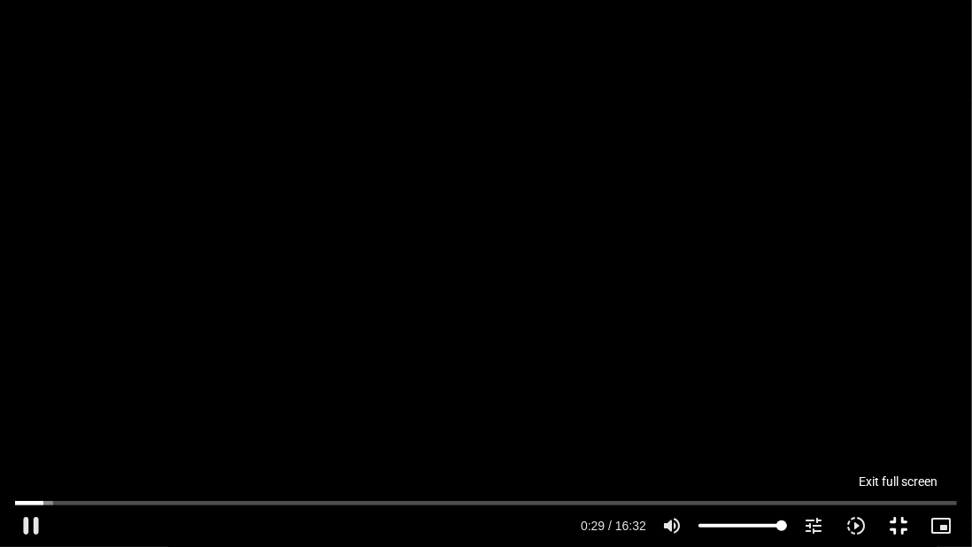
click at [897, 428] on button "fullscreen_exit" at bounding box center [898, 525] width 42 height 42
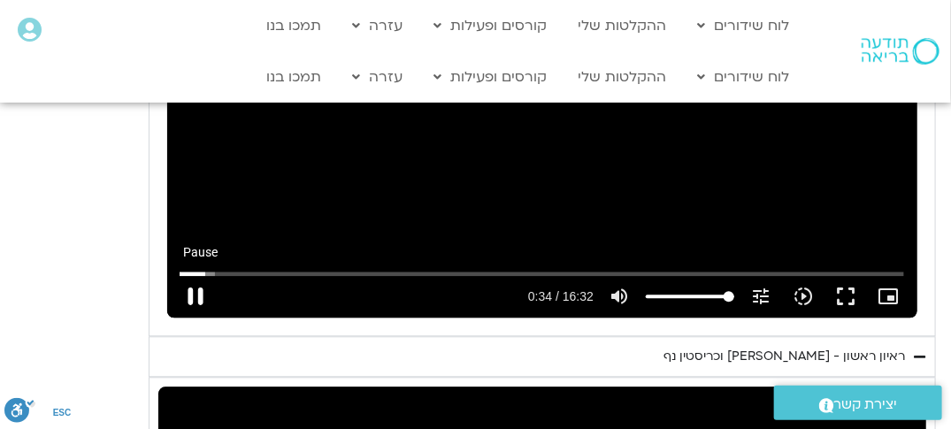
click at [198, 296] on button "pause" at bounding box center [195, 296] width 42 height 42
